Goal: Information Seeking & Learning: Learn about a topic

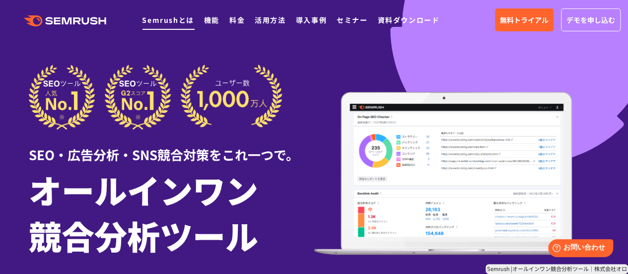
click at [167, 26] on li "Semrushとは" at bounding box center [168, 19] width 52 height 13
click at [169, 24] on link "Semrushとは" at bounding box center [168, 20] width 52 height 10
click at [74, 18] on icon ".cls {fill: #FF642D;}" at bounding box center [66, 20] width 112 height 11
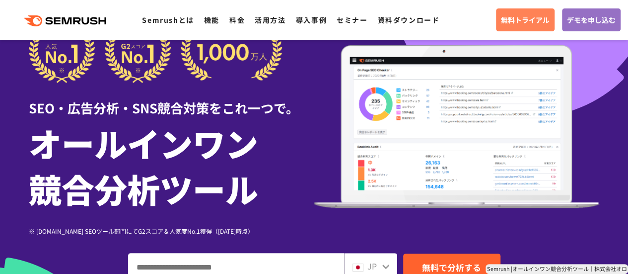
click at [531, 23] on span "無料トライアル" at bounding box center [525, 19] width 49 height 11
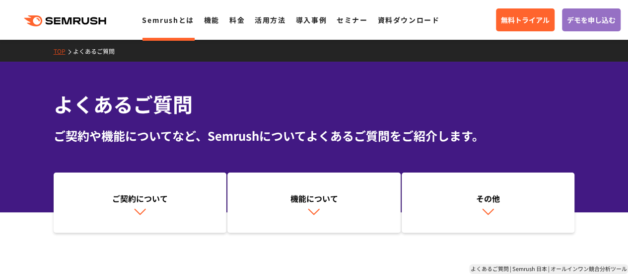
click at [154, 23] on link "Semrushとは" at bounding box center [168, 20] width 52 height 10
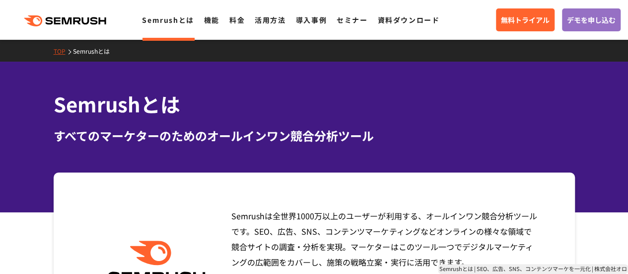
click at [228, 16] on ul "Semrushとは 機能 料金 活用方法 導入事例 セミナー 資料ダウンロード" at bounding box center [295, 19] width 307 height 13
click at [233, 19] on link "料金" at bounding box center [236, 20] width 15 height 10
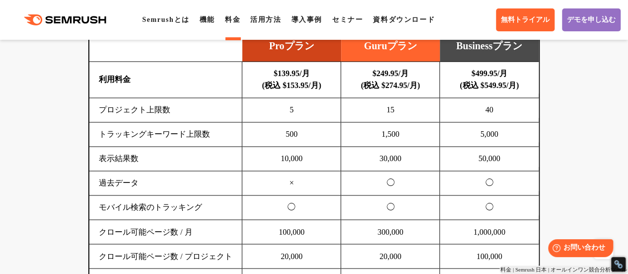
scroll to position [717, 0]
drag, startPoint x: 481, startPoint y: 84, endPoint x: 511, endPoint y: 86, distance: 29.4
click at [511, 86] on b "$499.95/月 (税込 $549.95/月)" at bounding box center [489, 79] width 59 height 20
copy b "549.95"
drag, startPoint x: 477, startPoint y: 88, endPoint x: 508, endPoint y: 88, distance: 30.8
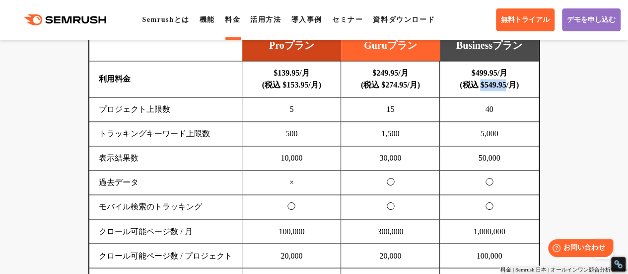
click at [508, 88] on b "$499.95/月 (税込 $549.95/月)" at bounding box center [489, 79] width 59 height 20
copy b "$549.95"
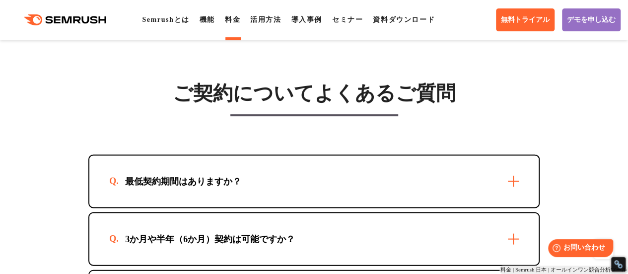
scroll to position [2992, 0]
